Goal: Information Seeking & Learning: Learn about a topic

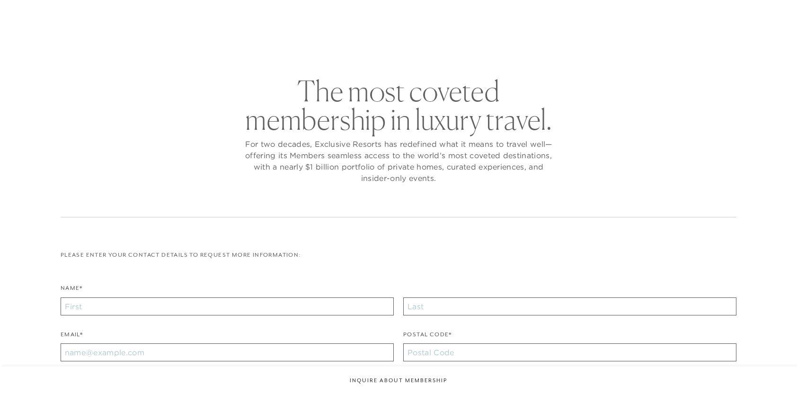
checkbox input "false"
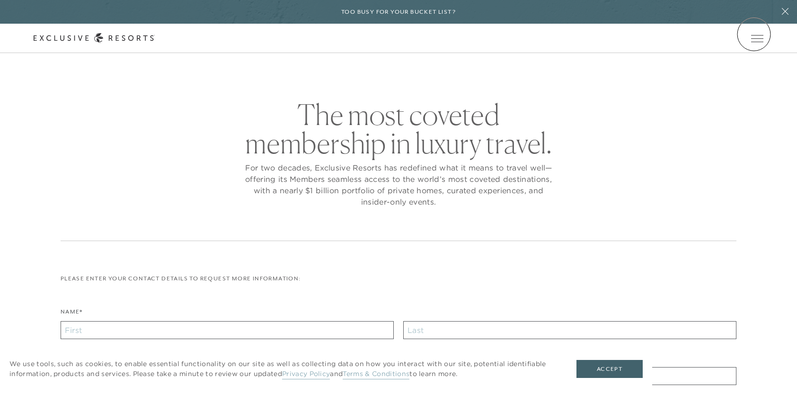
click at [754, 35] on button "Open navigation" at bounding box center [757, 38] width 12 height 7
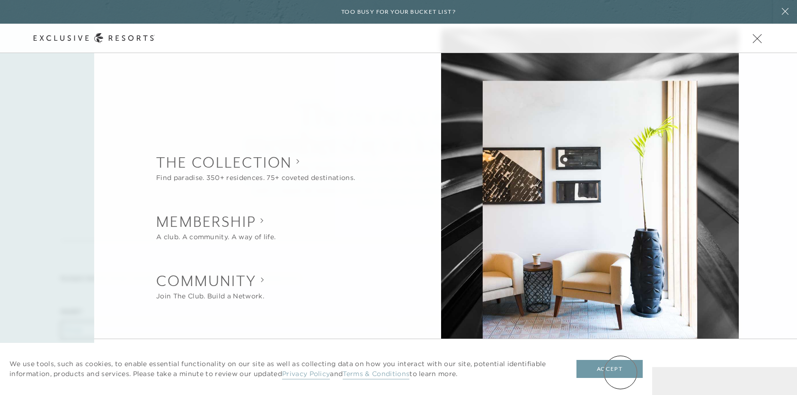
click at [620, 370] on button "Accept" at bounding box center [609, 369] width 66 height 18
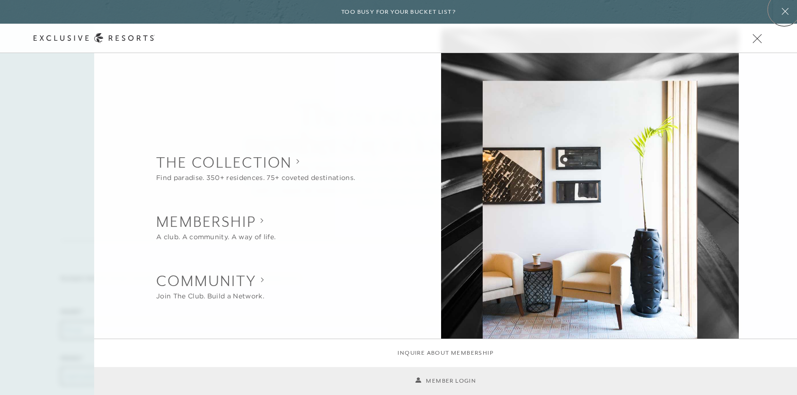
click at [784, 9] on icon at bounding box center [785, 12] width 18 height 8
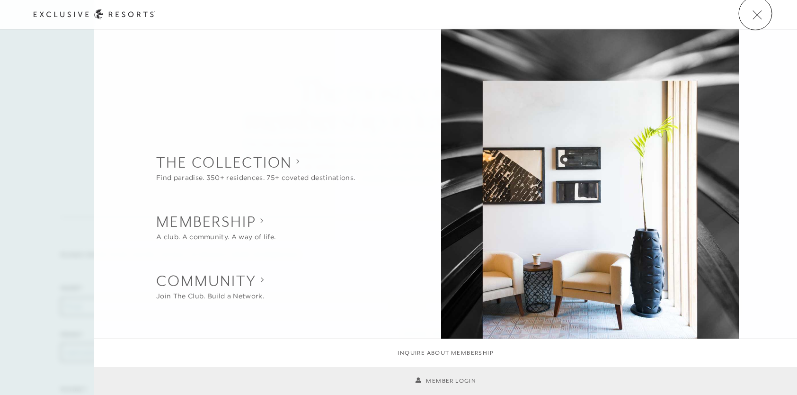
click at [755, 13] on span "Open navigation" at bounding box center [757, 14] width 12 height 7
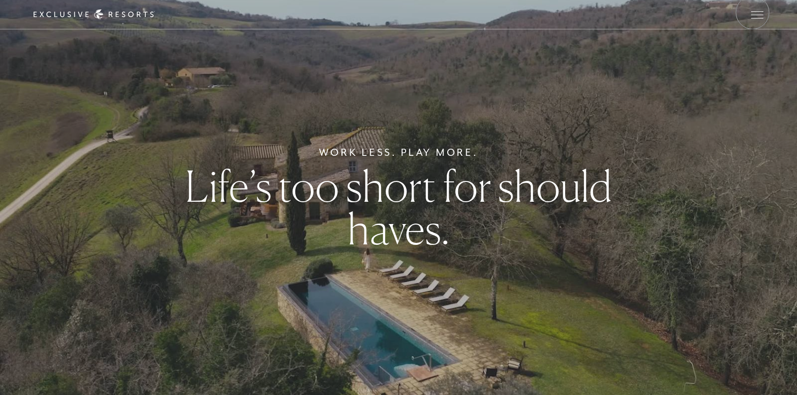
click at [752, 12] on span "Open navigation" at bounding box center [757, 14] width 12 height 7
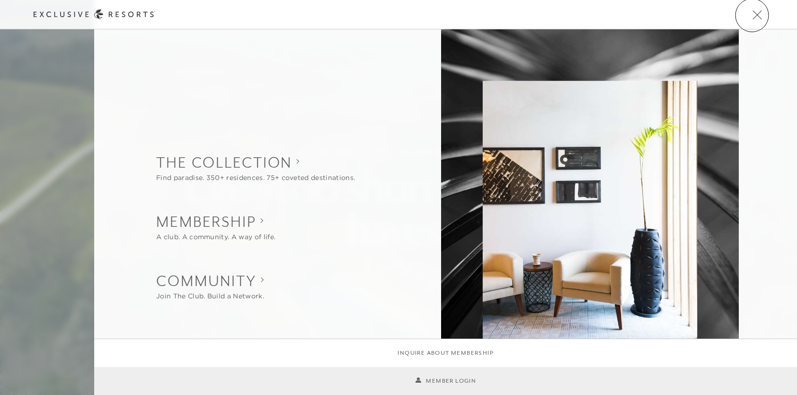
click at [752, 14] on span "Open navigation" at bounding box center [757, 14] width 12 height 7
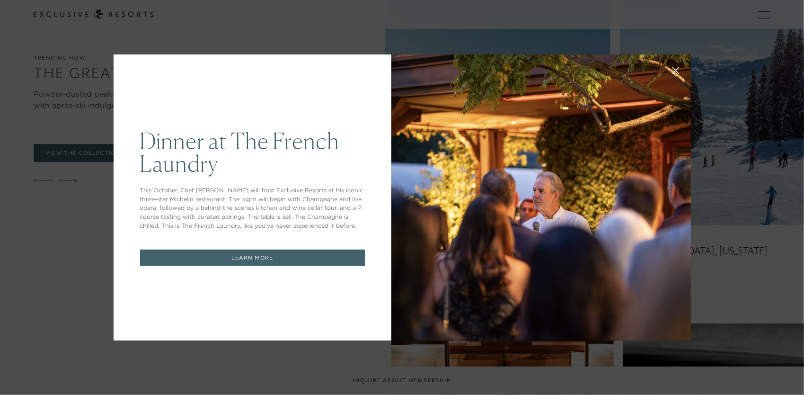
click at [673, 70] on icon at bounding box center [675, 70] width 7 height 7
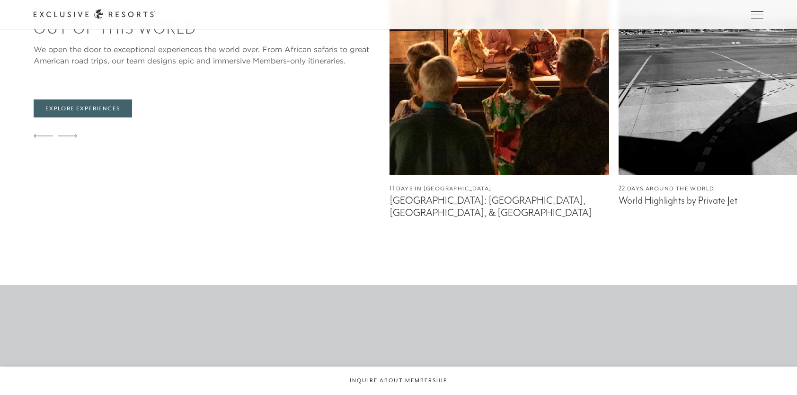
scroll to position [2271, 0]
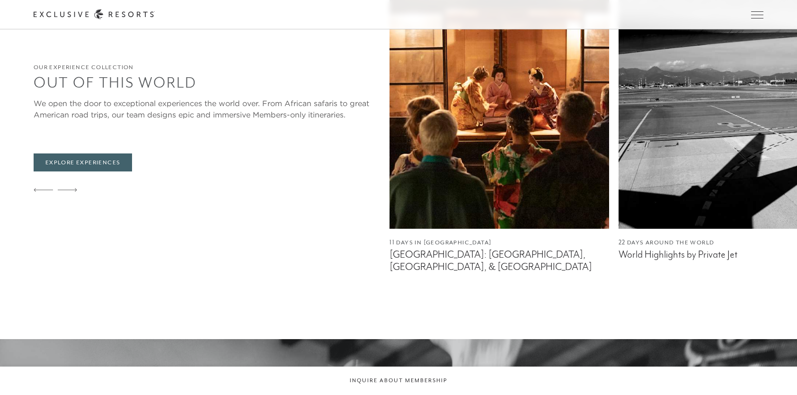
click at [711, 156] on img at bounding box center [727, 110] width 219 height 237
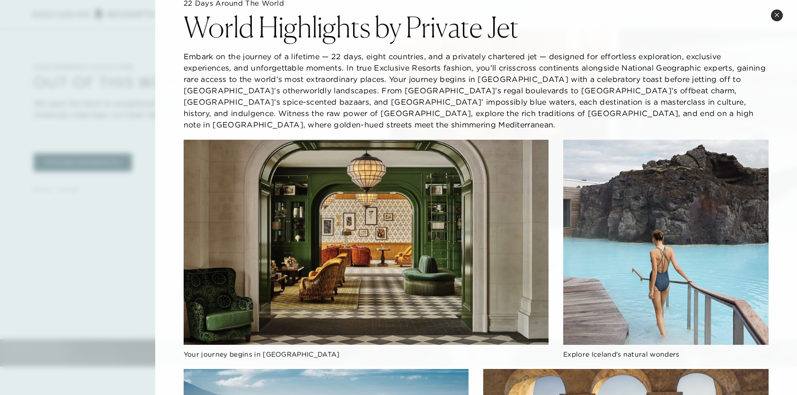
scroll to position [0, 0]
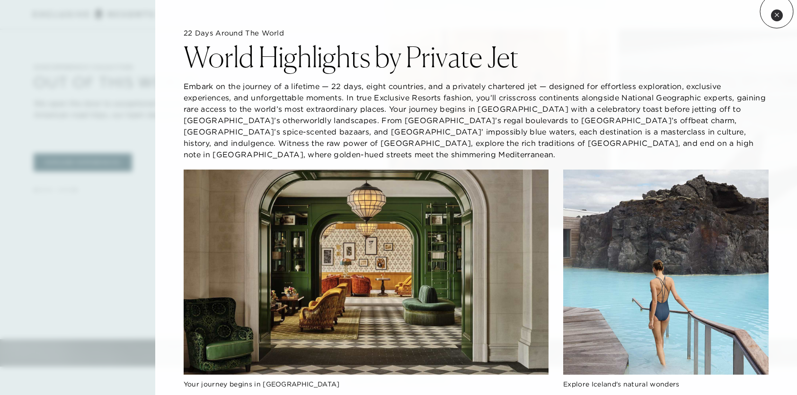
click at [776, 11] on button "Close quickview" at bounding box center [777, 15] width 12 height 12
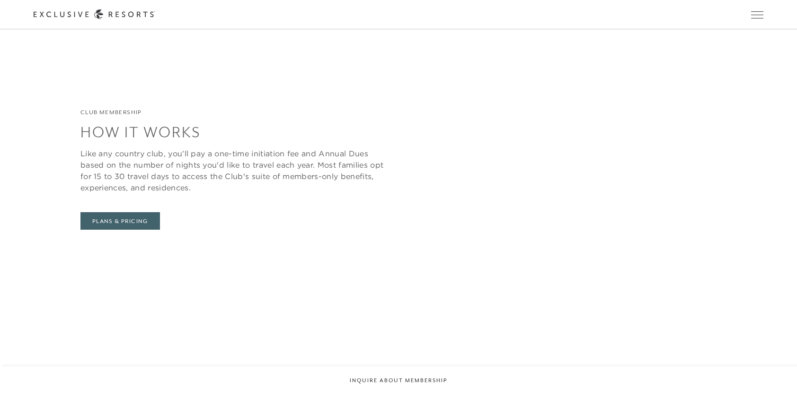
scroll to position [3453, 0]
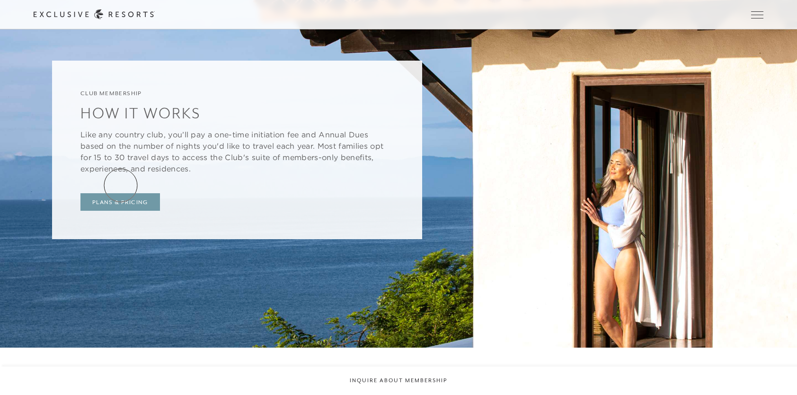
click at [121, 193] on link "Plans & Pricing" at bounding box center [119, 202] width 79 height 18
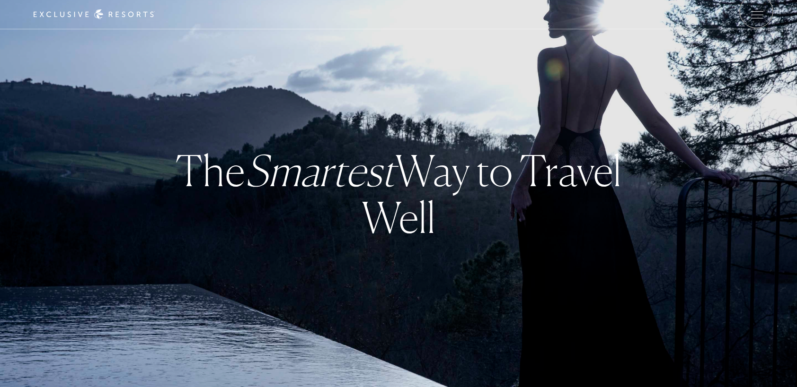
click at [756, 11] on span "Open navigation" at bounding box center [757, 11] width 12 height 0
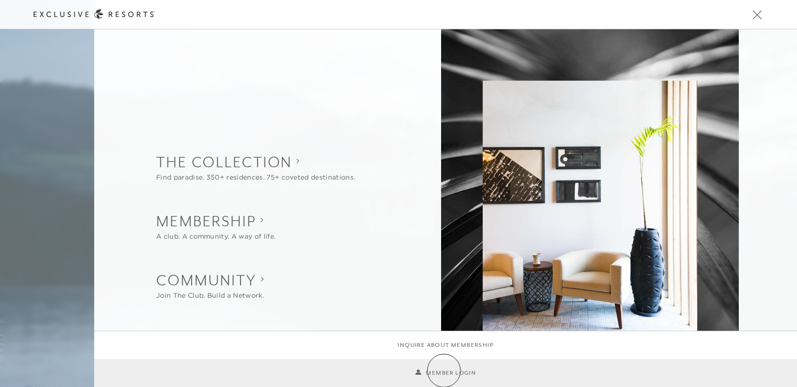
click at [444, 371] on link "Member Login" at bounding box center [445, 373] width 61 height 9
